Goal: Information Seeking & Learning: Understand process/instructions

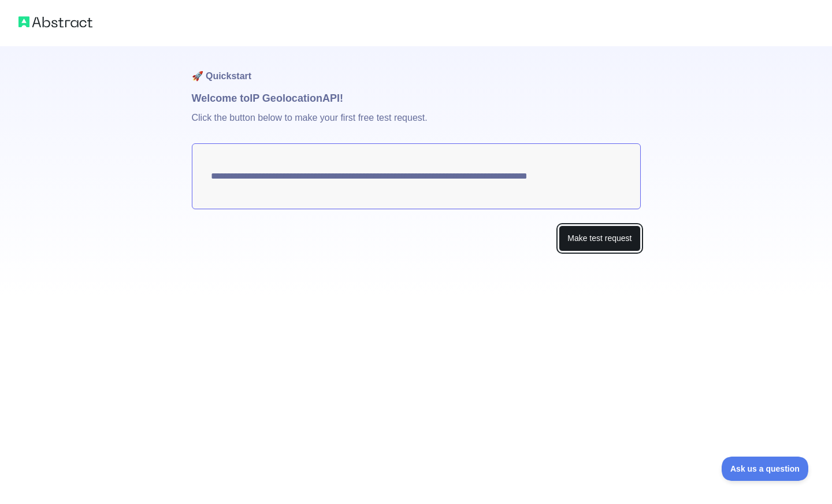
click at [618, 238] on button "Make test request" at bounding box center [599, 238] width 81 height 26
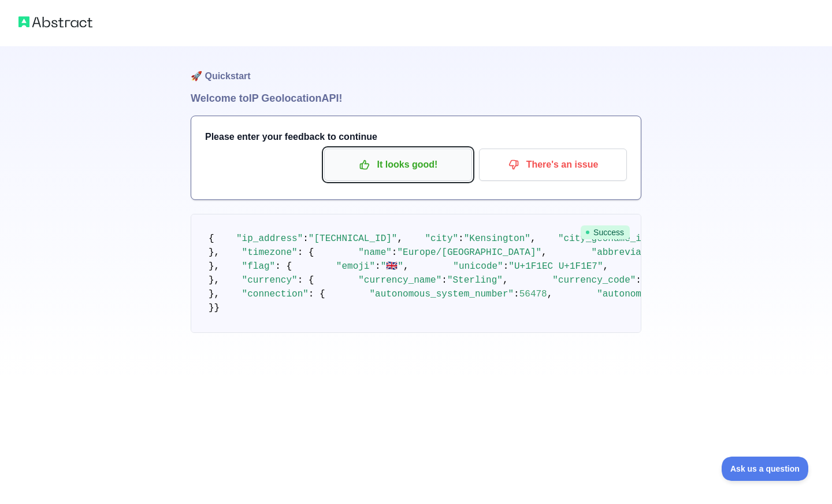
click at [387, 173] on p "It looks good!" at bounding box center [398, 165] width 131 height 20
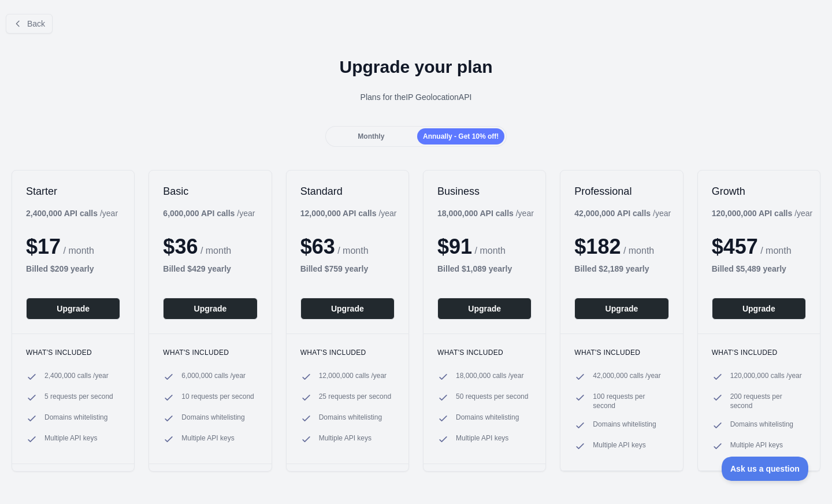
click at [375, 136] on span "Monthly" at bounding box center [371, 136] width 27 height 8
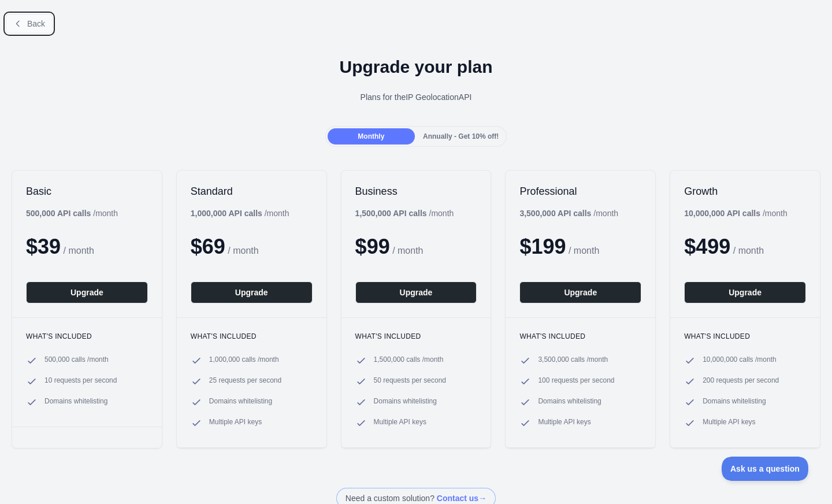
click at [45, 24] on span "Back" at bounding box center [36, 23] width 18 height 9
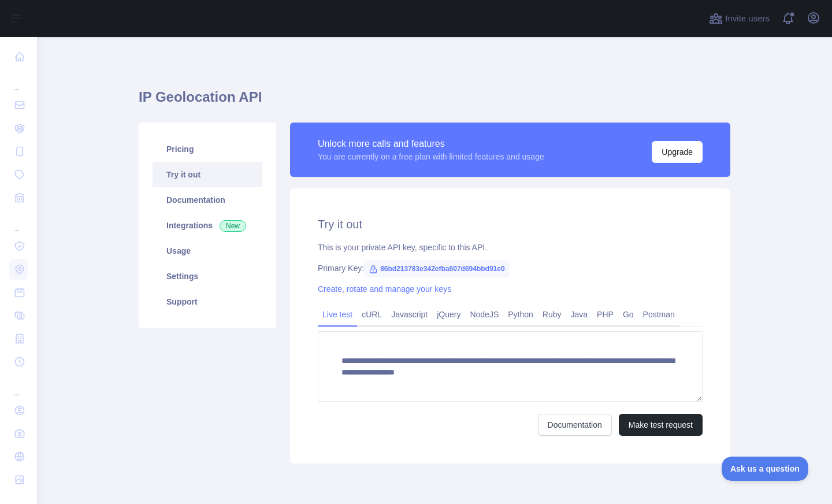
click at [109, 410] on main "**********" at bounding box center [434, 270] width 795 height 467
click at [199, 253] on link "Usage" at bounding box center [208, 250] width 110 height 25
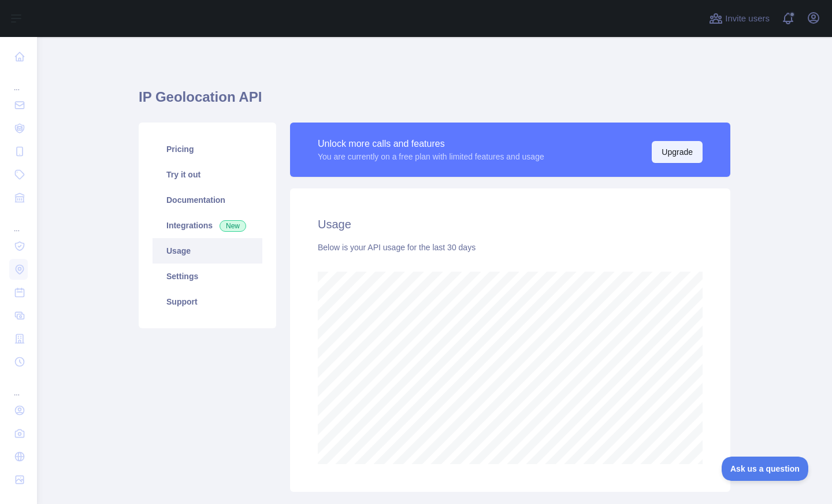
click at [658, 147] on button "Upgrade" at bounding box center [677, 152] width 51 height 22
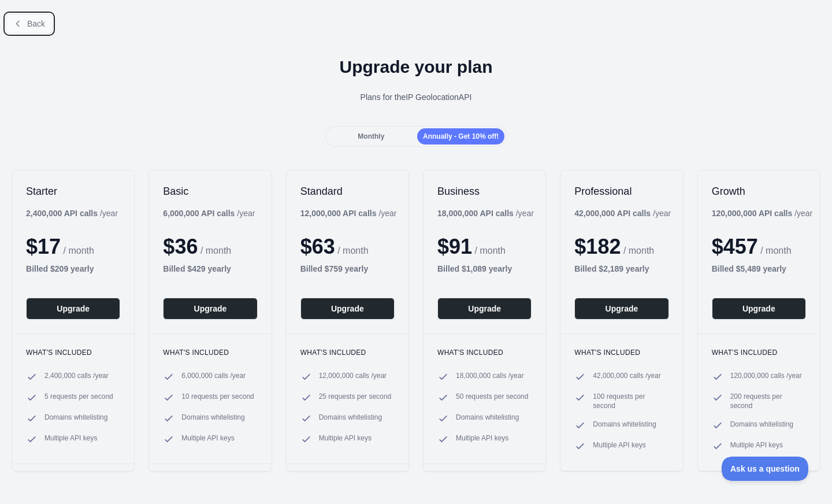
click at [32, 23] on span "Back" at bounding box center [36, 23] width 18 height 9
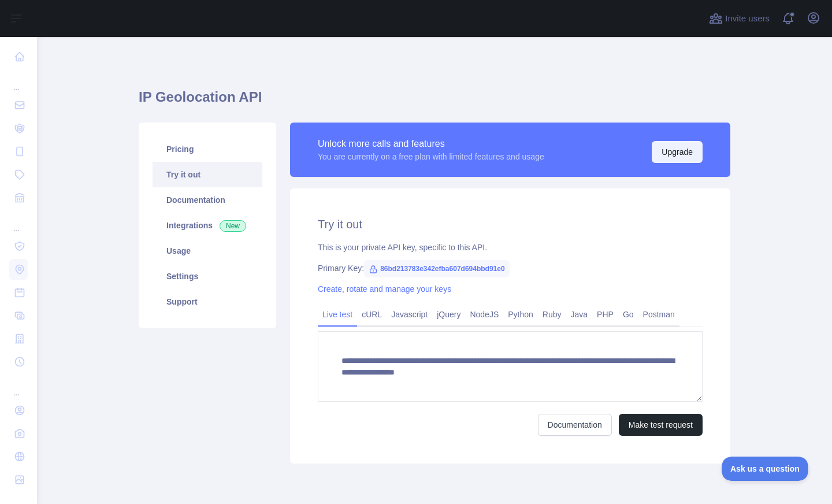
click at [659, 150] on button "Upgrade" at bounding box center [677, 152] width 51 height 22
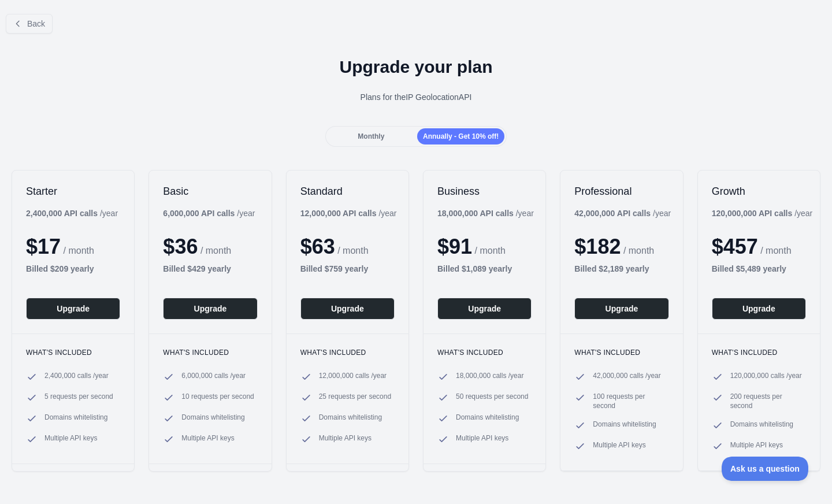
click at [380, 138] on span "Monthly" at bounding box center [371, 136] width 27 height 8
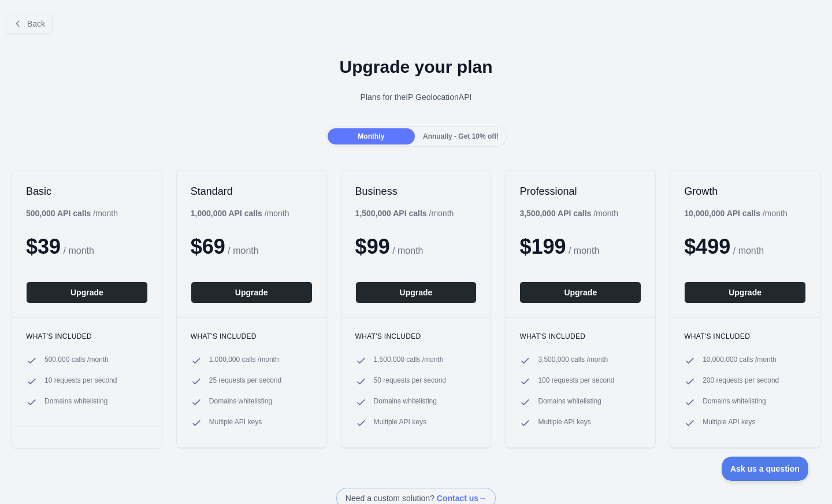
click at [458, 135] on span "Annually - Get 10% off!" at bounding box center [461, 136] width 76 height 8
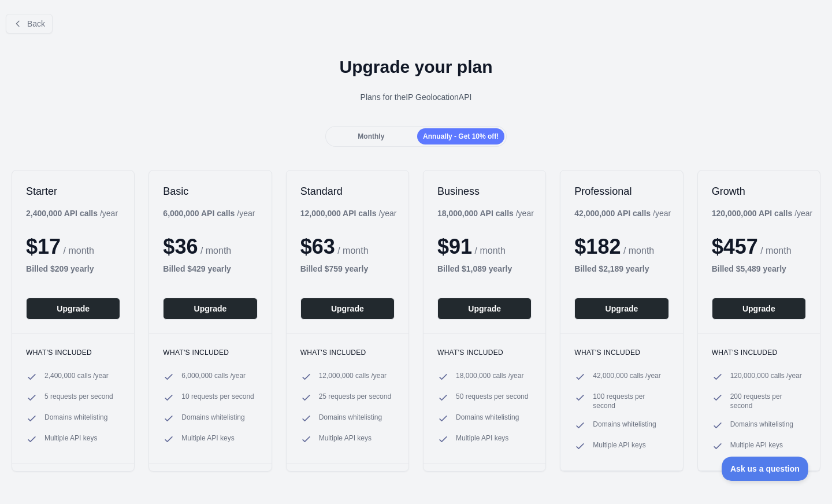
click at [353, 134] on div "Monthly" at bounding box center [371, 136] width 87 height 16
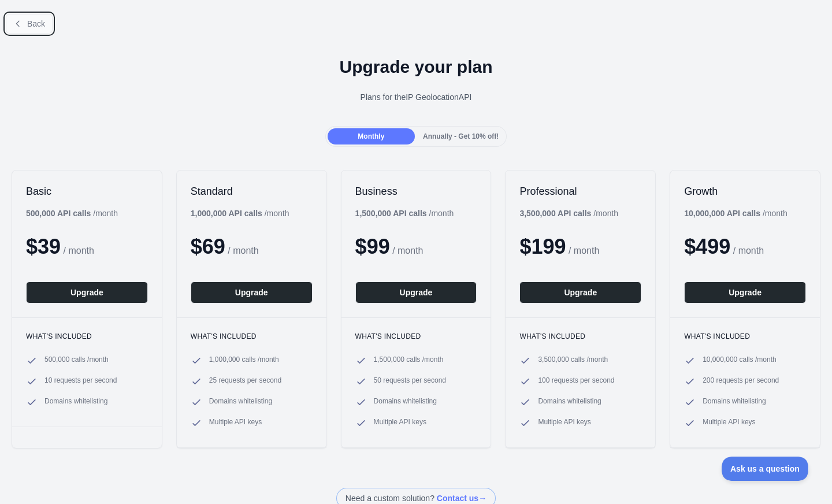
click at [32, 21] on span "Back" at bounding box center [36, 23] width 18 height 9
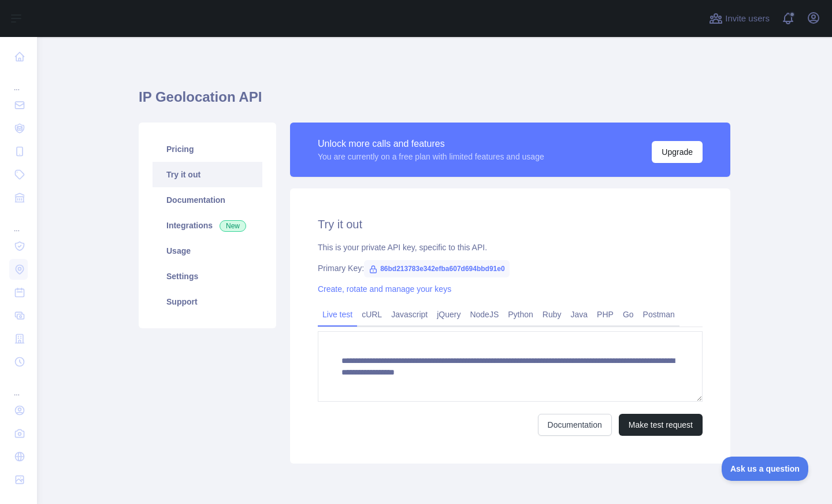
click at [283, 398] on div "**********" at bounding box center [510, 293] width 454 height 341
click at [228, 208] on link "Documentation" at bounding box center [208, 199] width 110 height 25
click at [785, 218] on main "**********" at bounding box center [434, 270] width 795 height 467
click at [469, 429] on div "Documentation Make test request" at bounding box center [510, 425] width 385 height 22
click at [421, 316] on link "Javascript" at bounding box center [410, 314] width 46 height 18
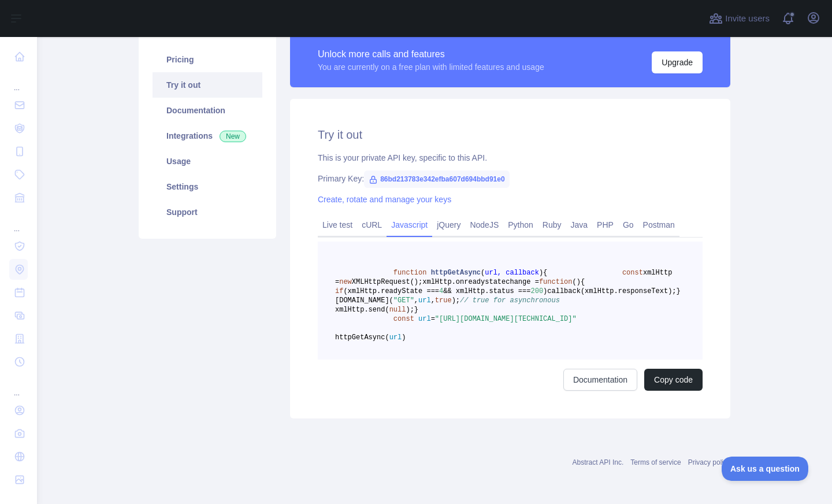
scroll to position [0, 1]
drag, startPoint x: 502, startPoint y: 372, endPoint x: 447, endPoint y: 367, distance: 55.2
click at [447, 323] on span ""[URL][DOMAIN_NAME][TECHNICAL_ID]"" at bounding box center [506, 319] width 142 height 8
copy span "[URL][DOMAIN_NAME]"
